Goal: Use online tool/utility: Utilize a website feature to perform a specific function

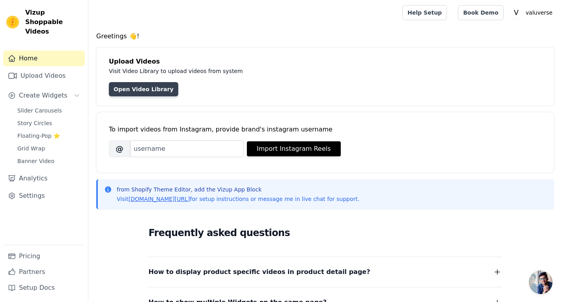
click at [155, 90] on link "Open Video Library" at bounding box center [143, 89] width 69 height 14
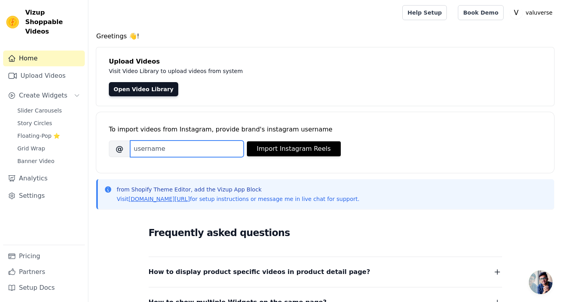
click at [190, 144] on input "Brand's Instagram Username" at bounding box center [187, 149] width 114 height 17
